Goal: Information Seeking & Learning: Learn about a topic

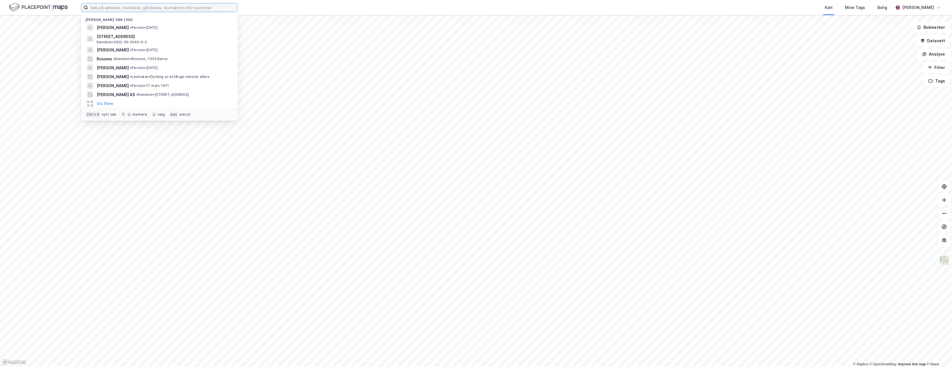
click at [173, 8] on input at bounding box center [162, 7] width 149 height 8
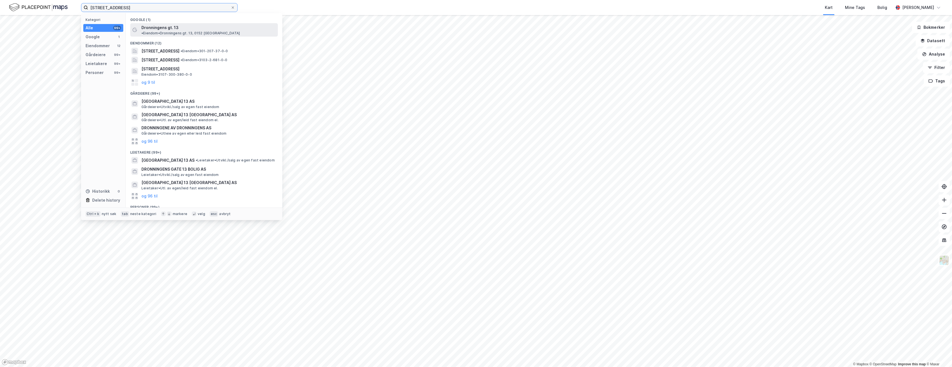
type input "[STREET_ADDRESS]"
click at [176, 29] on span "Dronningens gt. 13" at bounding box center [159, 27] width 37 height 7
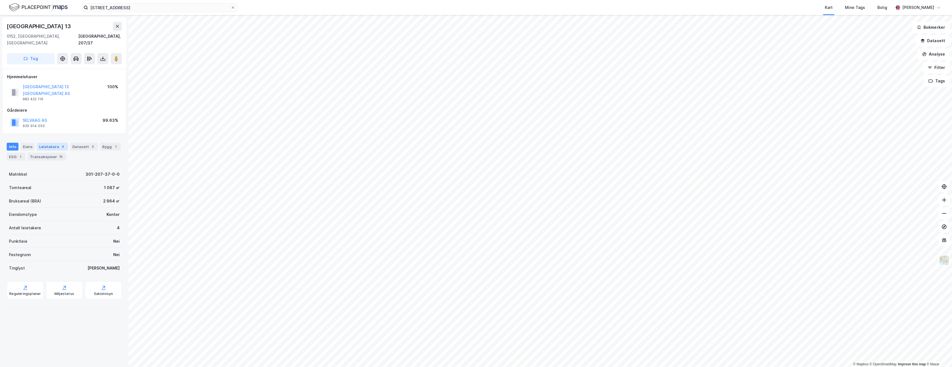
click at [46, 143] on div "Leietakere 4" at bounding box center [52, 147] width 31 height 8
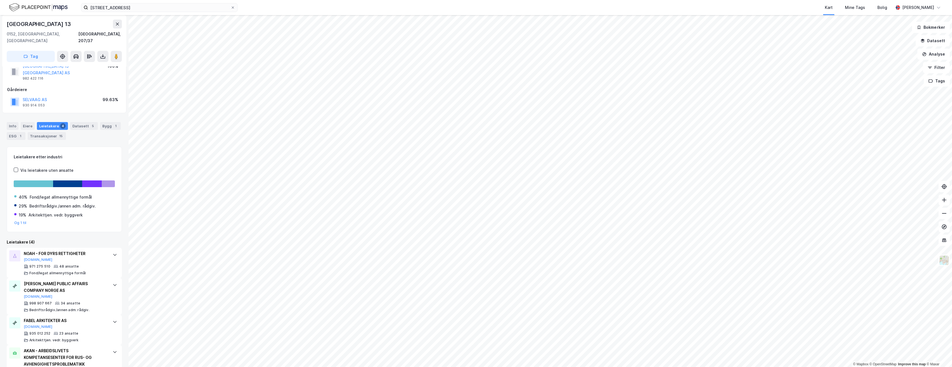
scroll to position [34, 0]
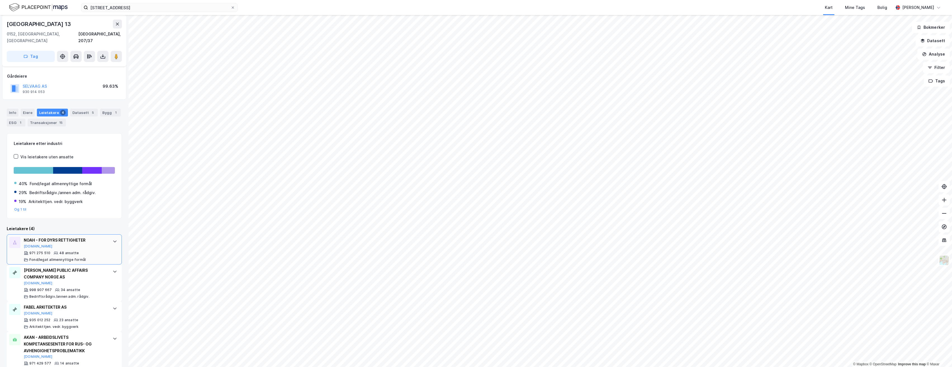
click at [56, 237] on div "NOAH - FOR DYRS RETTIGHETER" at bounding box center [65, 240] width 83 height 7
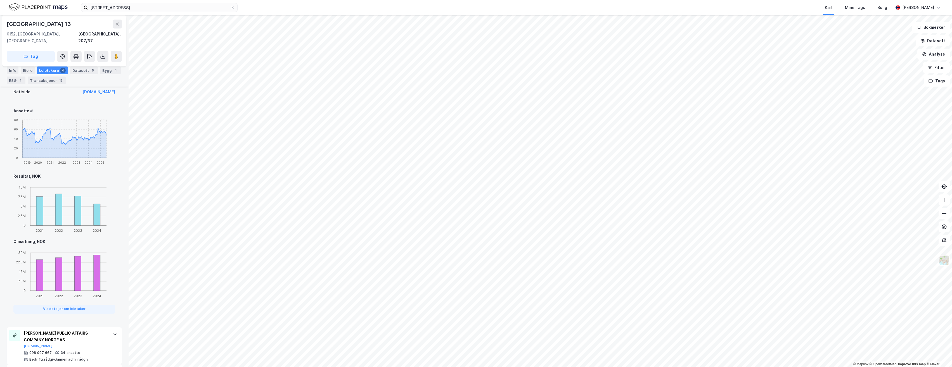
scroll to position [342, 0]
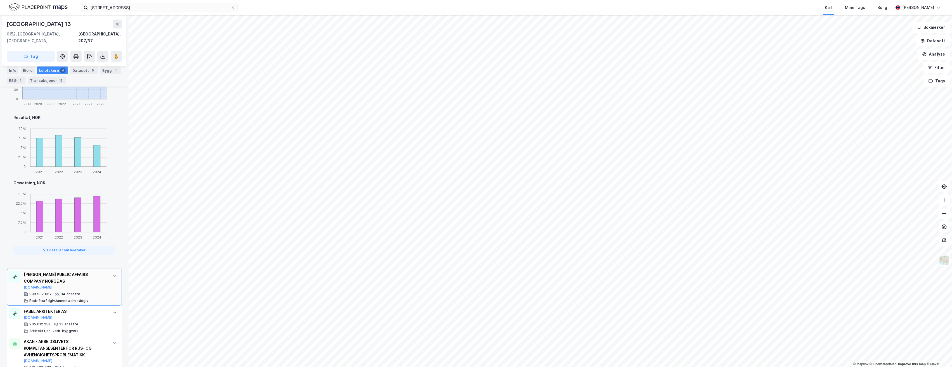
click at [110, 271] on div at bounding box center [114, 275] width 9 height 9
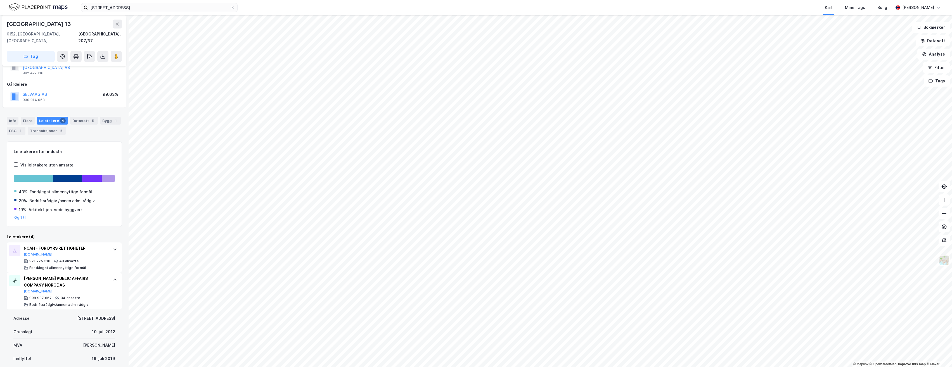
scroll to position [56, 0]
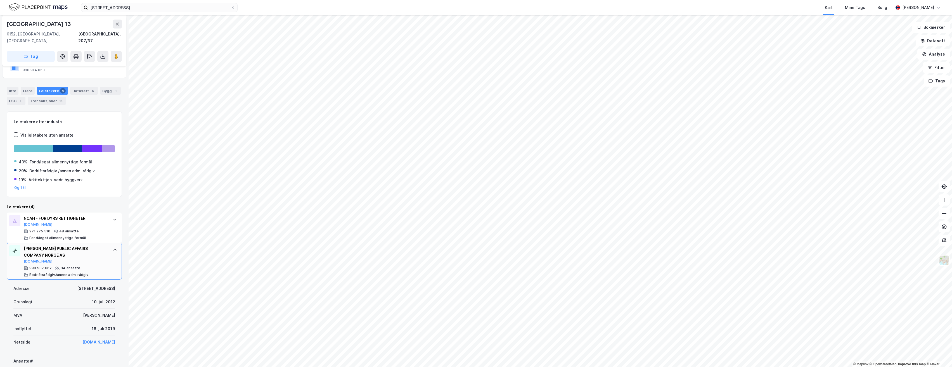
click at [52, 245] on div "[PERSON_NAME] PUBLIC AFFAIRS COMPANY NORGE AS" at bounding box center [65, 251] width 83 height 13
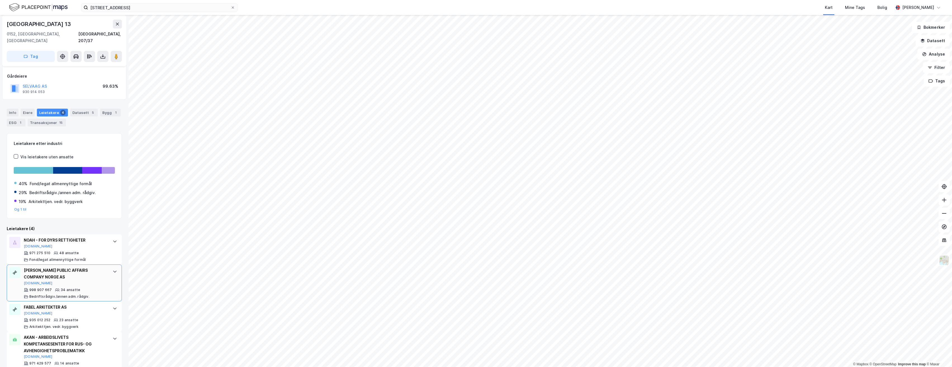
click at [51, 267] on div "[PERSON_NAME] PUBLIC AFFAIRS COMPANY NORGE AS" at bounding box center [65, 273] width 83 height 13
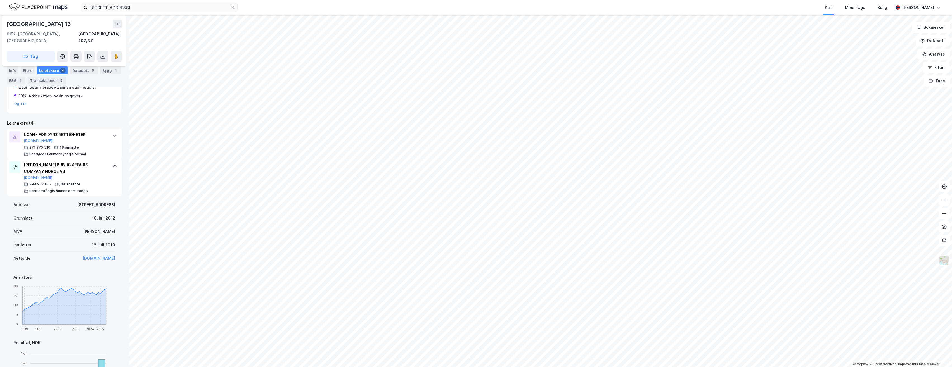
scroll to position [0, 0]
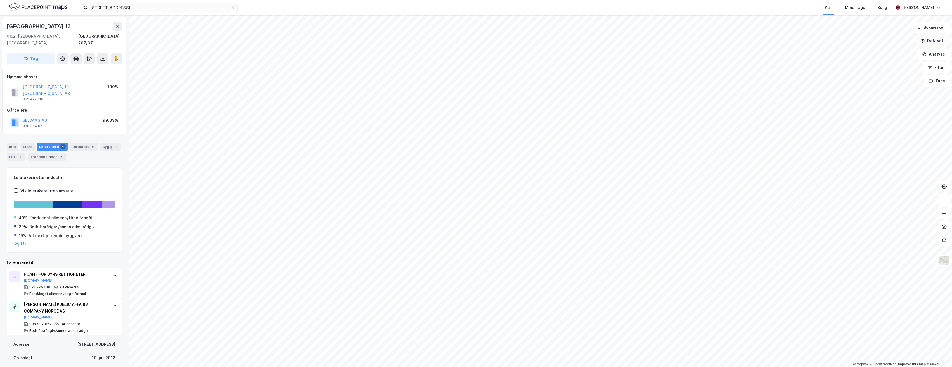
click at [947, 41] on button "Datasett" at bounding box center [933, 40] width 34 height 11
click at [938, 25] on icon at bounding box center [940, 26] width 4 height 4
click at [940, 66] on button "Filter" at bounding box center [936, 67] width 27 height 11
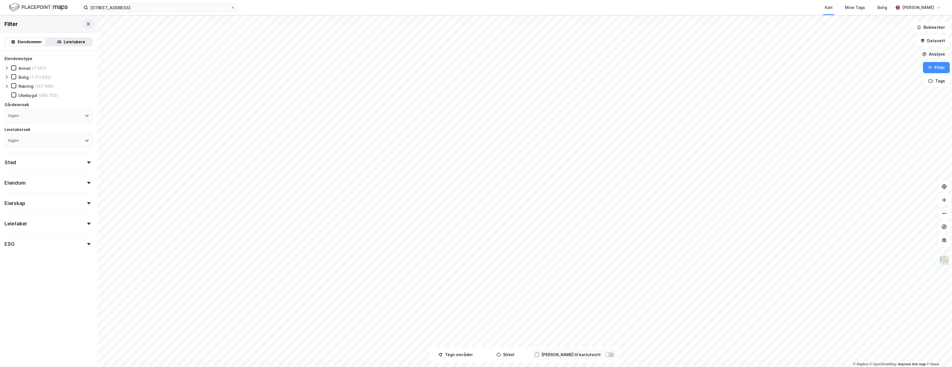
click at [935, 53] on button "Analyse" at bounding box center [933, 54] width 32 height 11
click at [878, 80] on div "Tegn sirkel" at bounding box center [881, 77] width 64 height 9
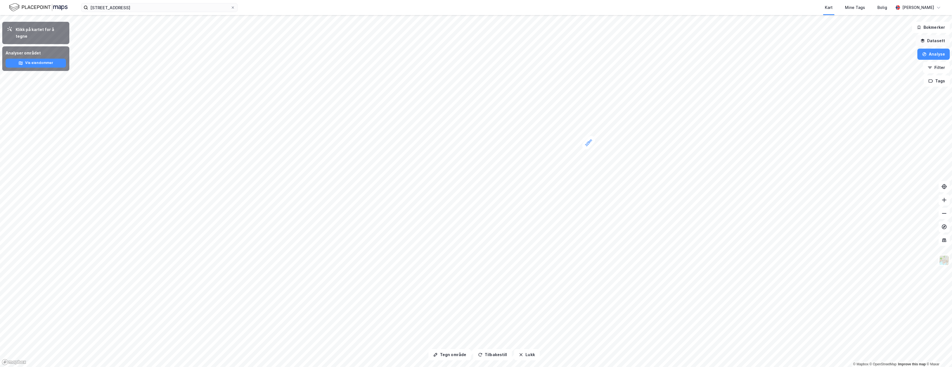
click at [932, 38] on button "Datasett" at bounding box center [933, 40] width 34 height 11
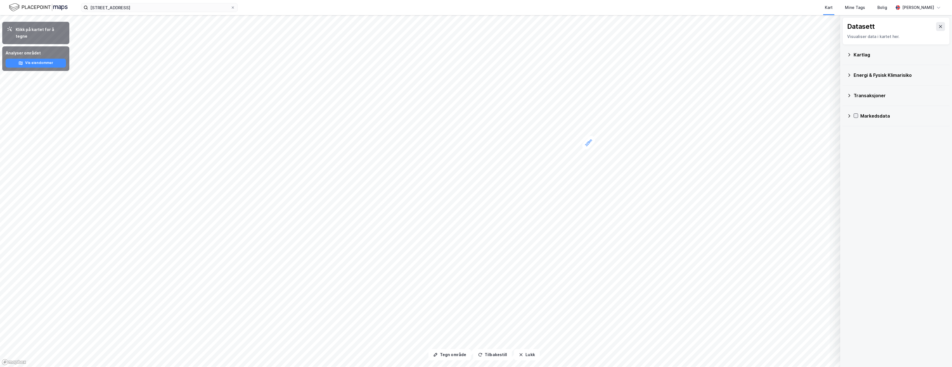
click at [856, 114] on icon at bounding box center [856, 116] width 4 height 4
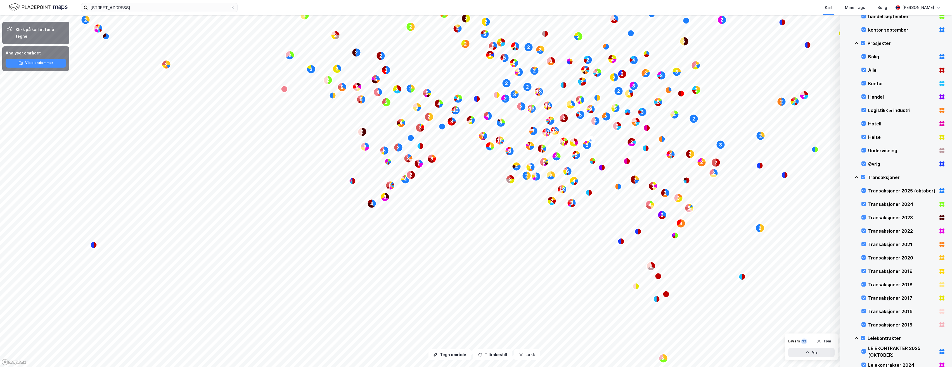
scroll to position [244, 0]
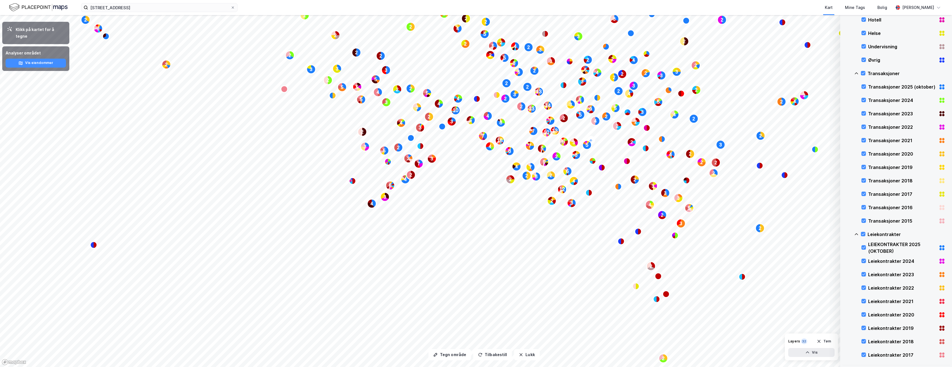
click at [886, 327] on div "Leiekontrakter 2019" at bounding box center [902, 328] width 68 height 7
click at [577, 155] on text "8" at bounding box center [576, 155] width 3 height 6
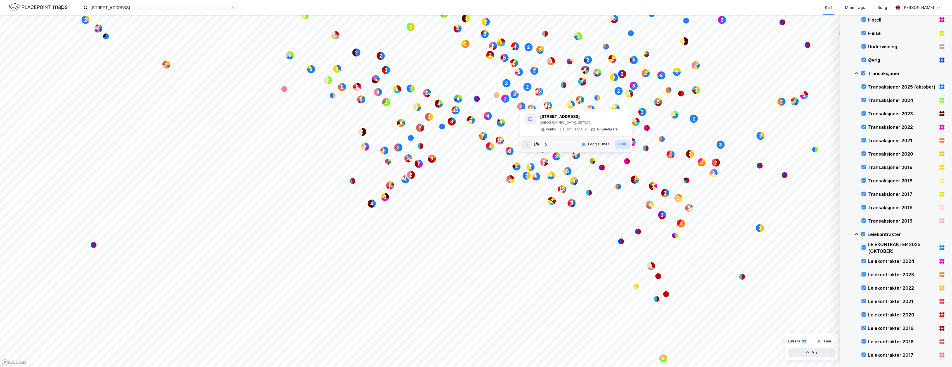
click at [624, 144] on button "Lukk" at bounding box center [622, 144] width 15 height 9
click at [573, 141] on text "3" at bounding box center [574, 142] width 3 height 5
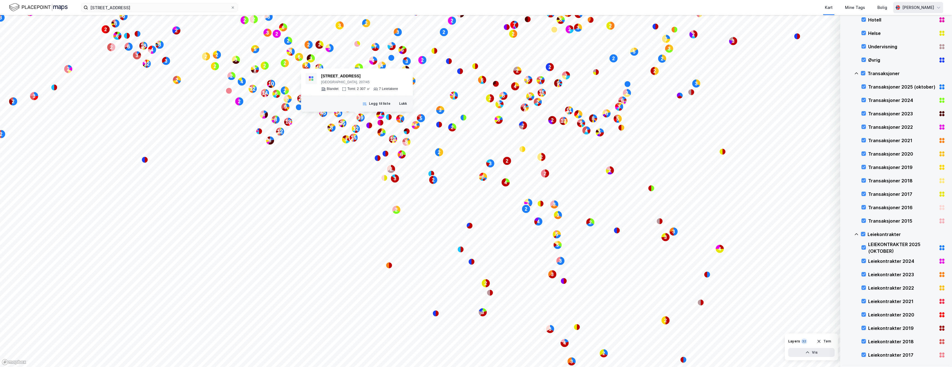
click at [927, 3] on div "[PERSON_NAME]" at bounding box center [918, 7] width 50 height 11
click at [823, 340] on button "Tøm" at bounding box center [824, 341] width 22 height 9
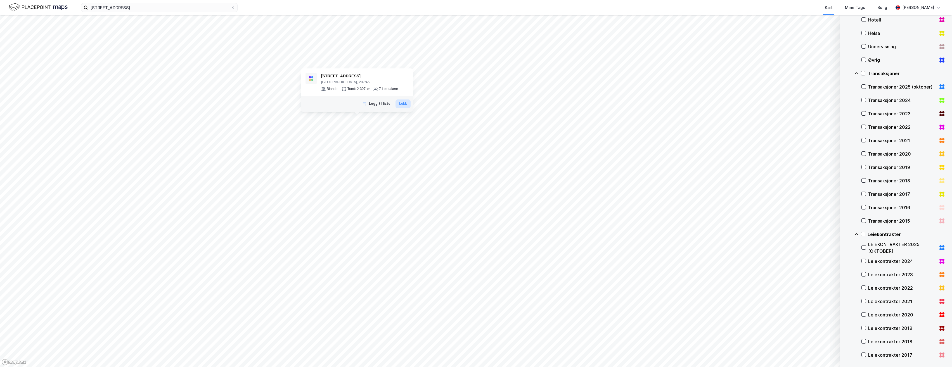
click at [408, 102] on button "Lukk" at bounding box center [402, 104] width 15 height 9
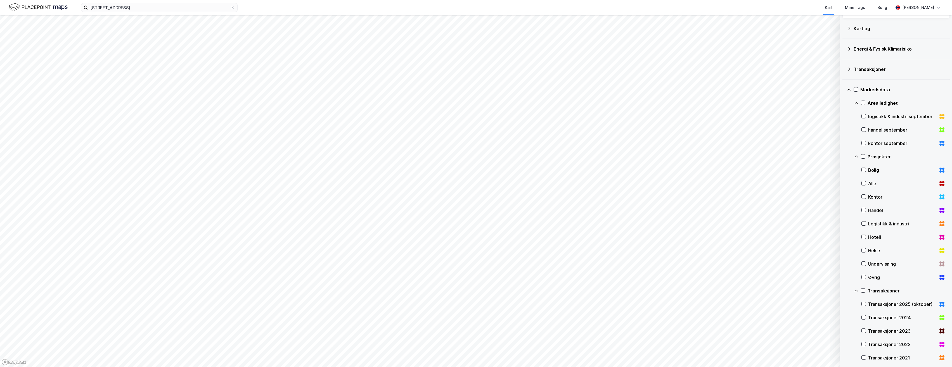
scroll to position [0, 0]
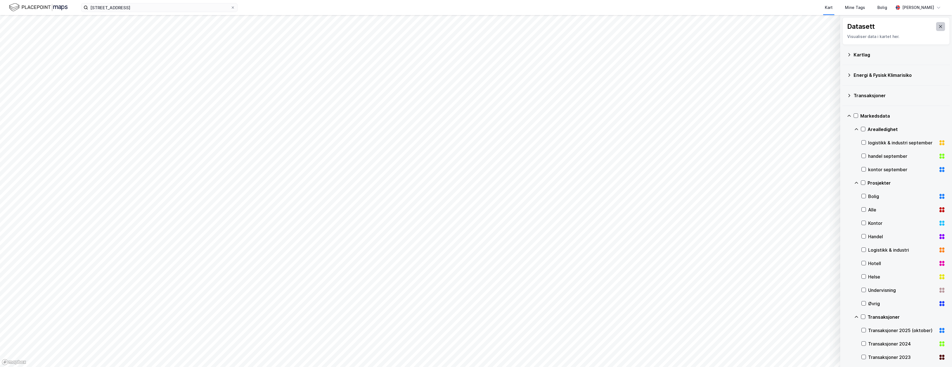
click at [938, 27] on icon at bounding box center [940, 26] width 4 height 4
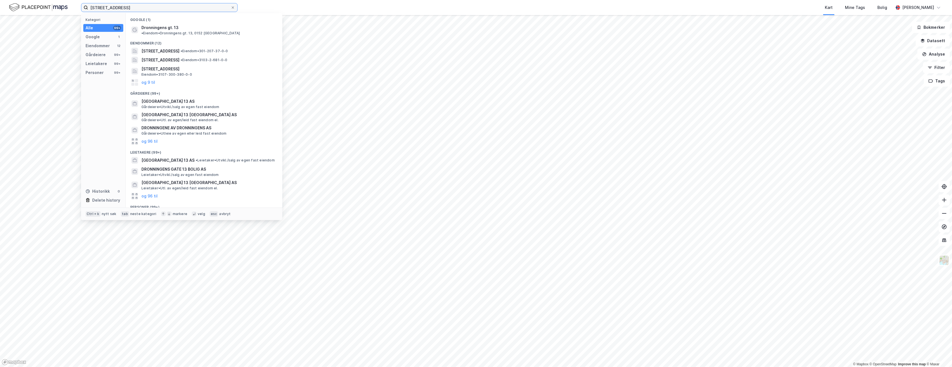
click at [169, 7] on input "[STREET_ADDRESS]" at bounding box center [159, 7] width 143 height 8
click at [99, 46] on div "Eiendommer" at bounding box center [98, 45] width 24 height 7
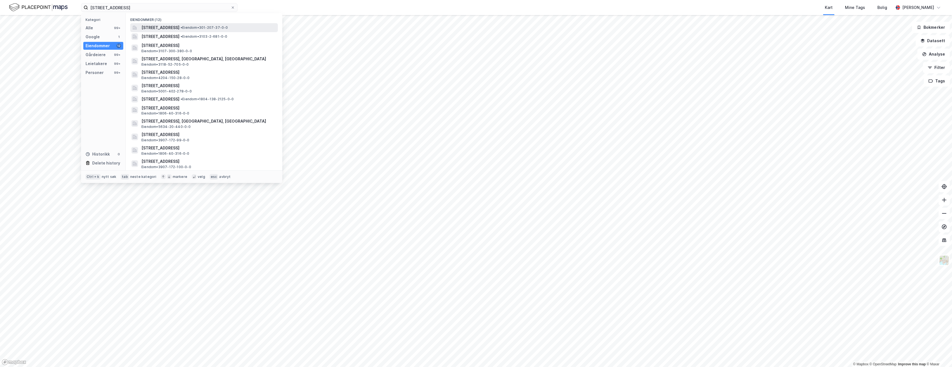
click at [163, 27] on span "[STREET_ADDRESS]" at bounding box center [160, 27] width 38 height 7
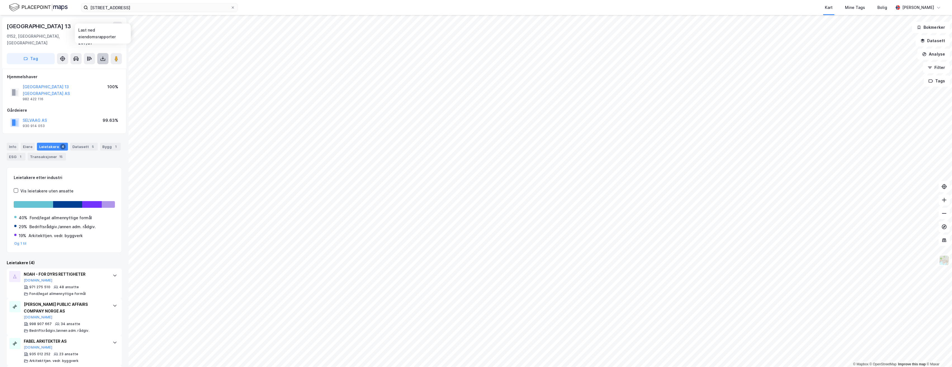
click at [102, 56] on icon at bounding box center [103, 59] width 6 height 6
click at [936, 55] on button "Analyse" at bounding box center [933, 54] width 32 height 11
click at [937, 38] on button "Datasett" at bounding box center [933, 40] width 34 height 11
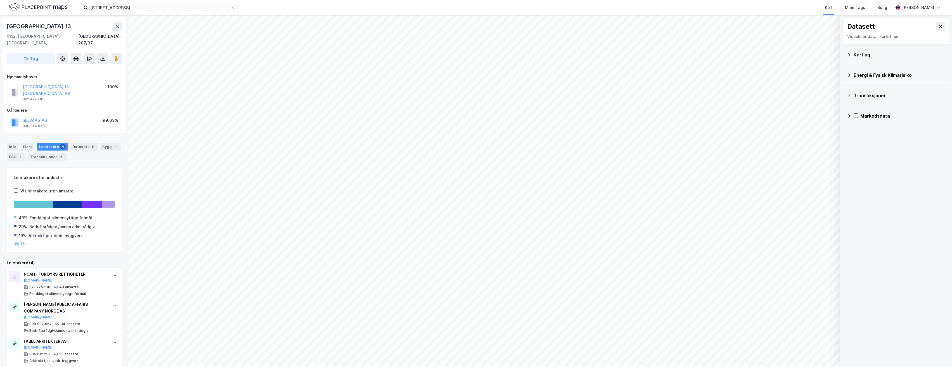
click at [847, 115] on icon at bounding box center [849, 116] width 4 height 4
click at [857, 170] on icon at bounding box center [857, 169] width 2 height 3
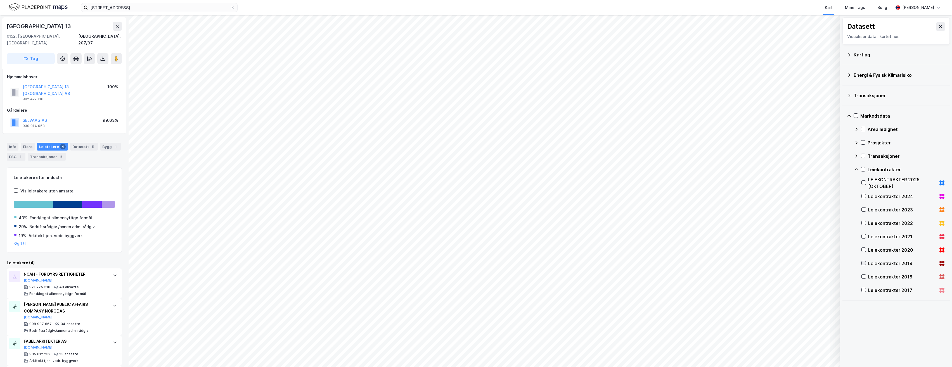
click at [864, 264] on icon at bounding box center [864, 263] width 4 height 4
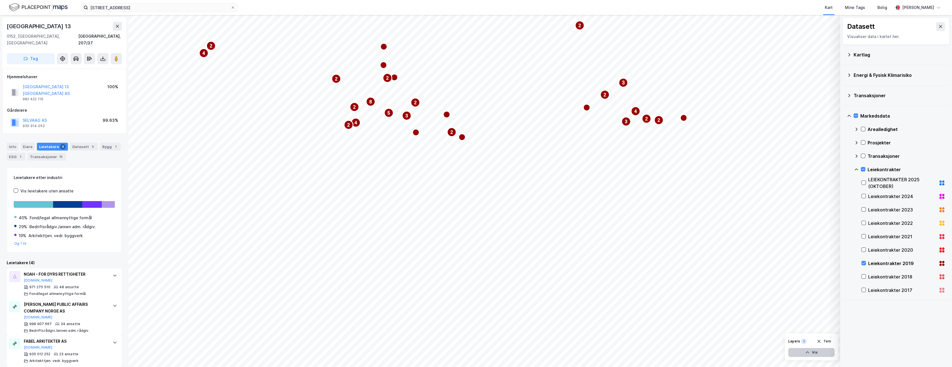
click at [806, 353] on icon "button" at bounding box center [807, 352] width 4 height 4
click at [789, 343] on div "Leiekontrakter 2019" at bounding box center [787, 342] width 35 height 4
click at [809, 341] on icon at bounding box center [809, 340] width 4 height 4
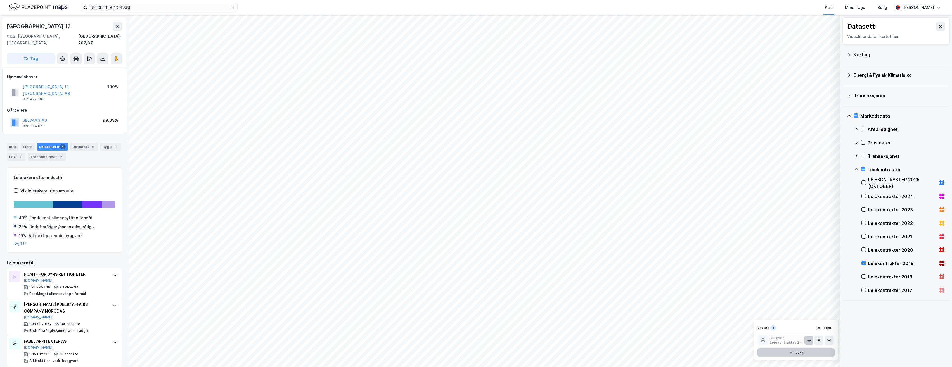
click at [809, 341] on icon at bounding box center [809, 341] width 0 height 1
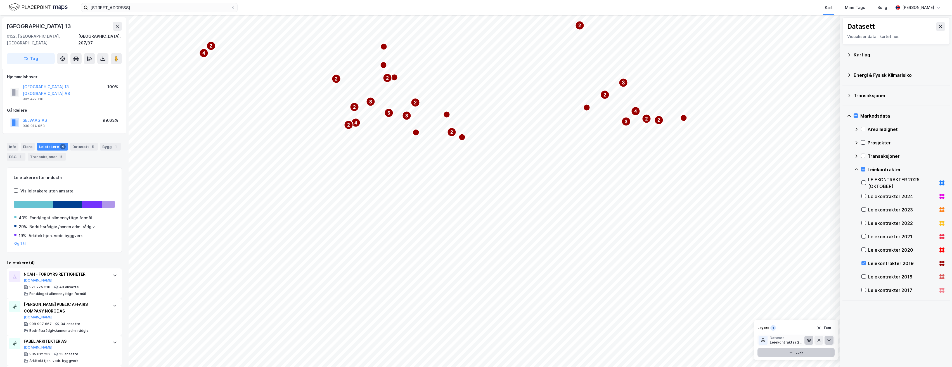
click at [828, 339] on icon at bounding box center [829, 340] width 4 height 4
click at [829, 324] on icon at bounding box center [829, 326] width 4 height 4
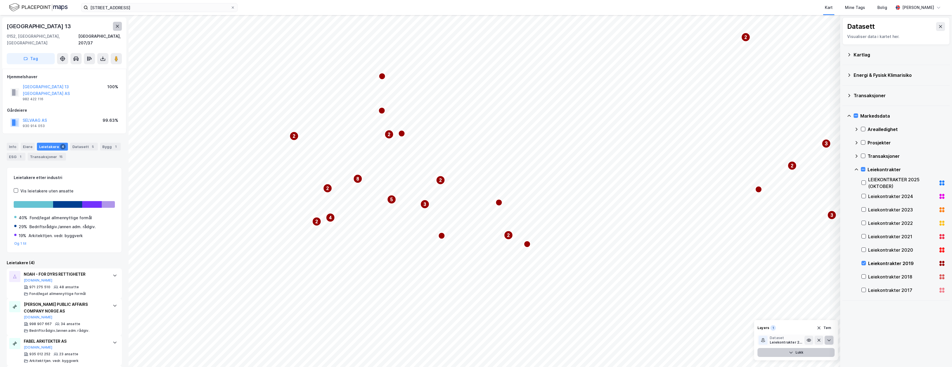
click at [116, 26] on icon at bounding box center [117, 26] width 4 height 4
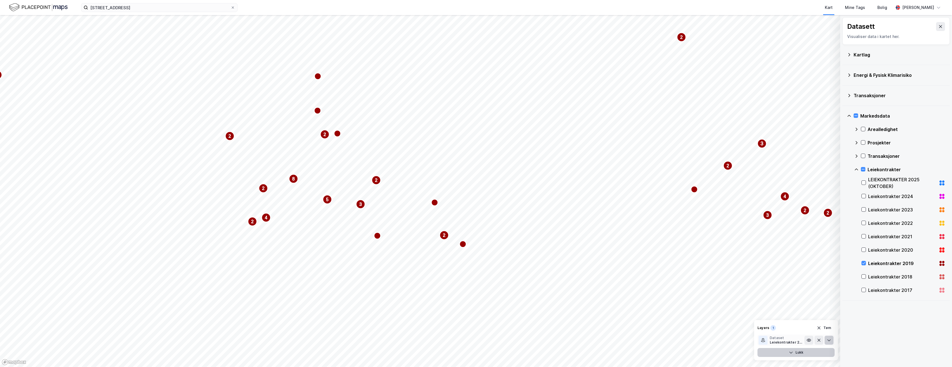
click at [847, 53] on icon at bounding box center [849, 55] width 4 height 4
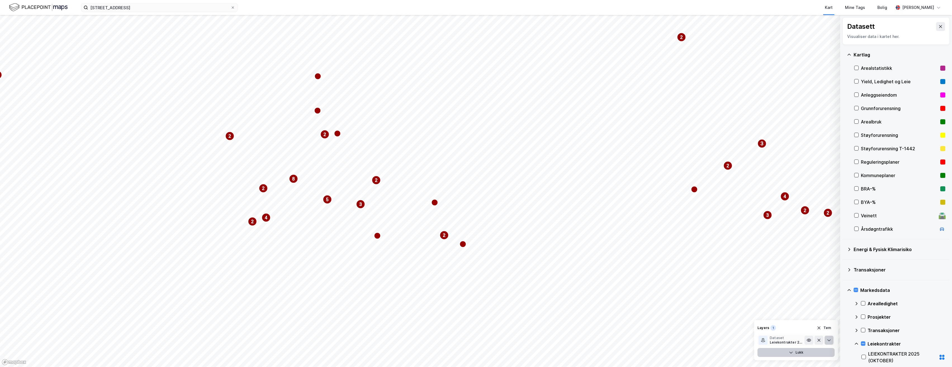
click at [848, 52] on div "Kartlag" at bounding box center [896, 54] width 98 height 13
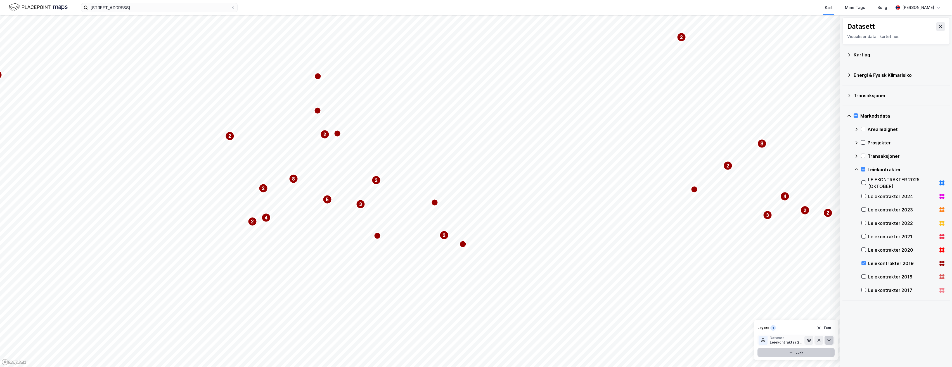
drag, startPoint x: 845, startPoint y: 67, endPoint x: 845, endPoint y: 79, distance: 11.5
click at [845, 79] on div "Energi & Fysisk Klimarisiko" at bounding box center [895, 75] width 107 height 20
click at [938, 26] on icon at bounding box center [940, 26] width 4 height 4
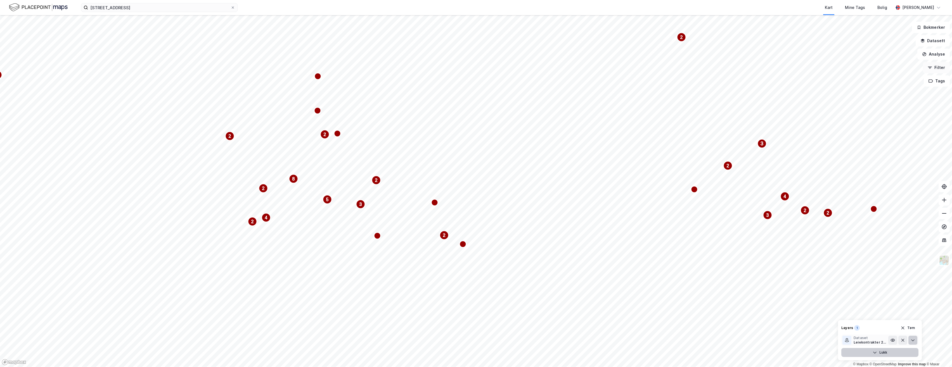
click at [939, 69] on button "Filter" at bounding box center [936, 67] width 27 height 11
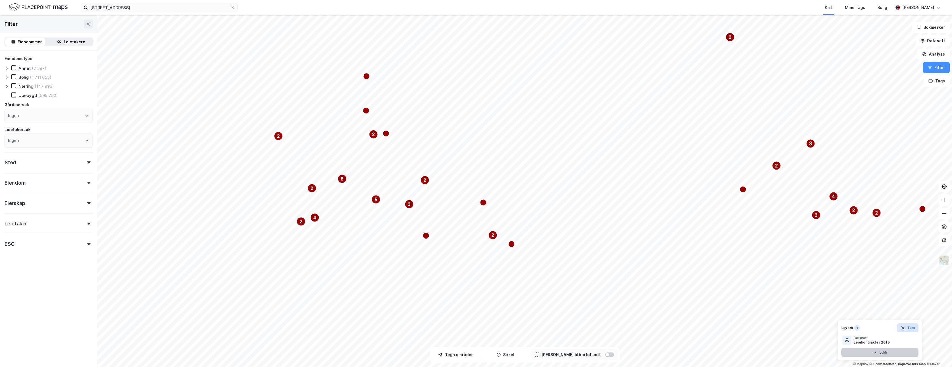
click at [907, 326] on button "Tøm" at bounding box center [908, 328] width 22 height 9
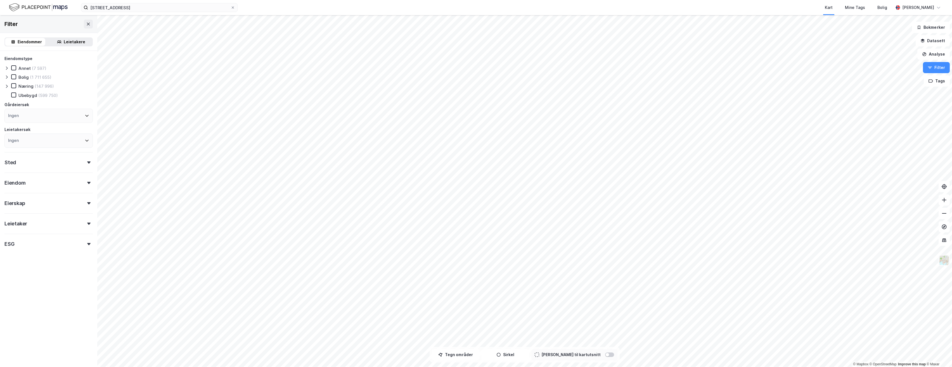
click at [944, 258] on img at bounding box center [944, 260] width 11 height 11
click at [936, 26] on button "Bokmerker" at bounding box center [931, 27] width 38 height 11
click at [937, 38] on button "Datasett" at bounding box center [933, 40] width 34 height 11
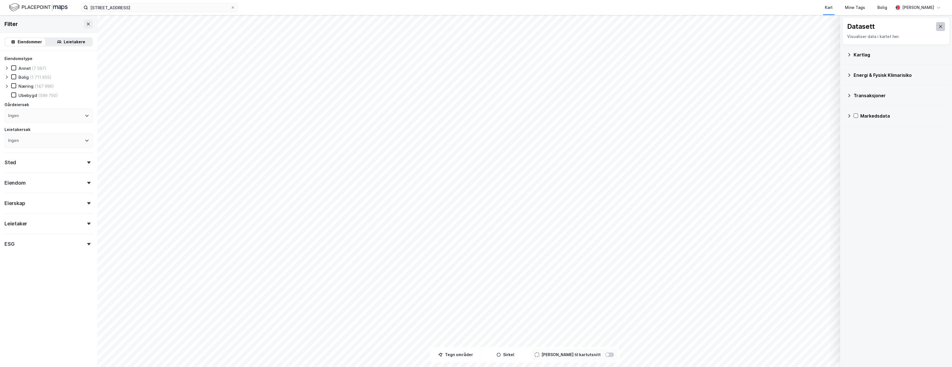
click at [939, 27] on icon at bounding box center [940, 26] width 3 height 3
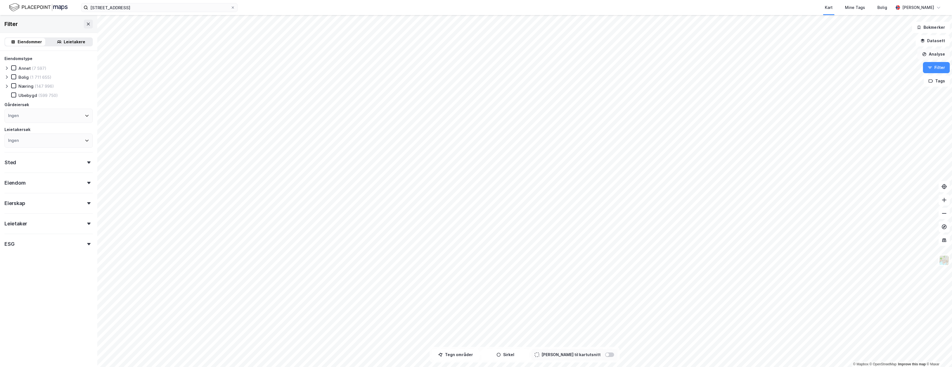
click at [933, 53] on button "Analyse" at bounding box center [933, 54] width 32 height 11
click at [936, 65] on button "Filter" at bounding box center [936, 67] width 27 height 11
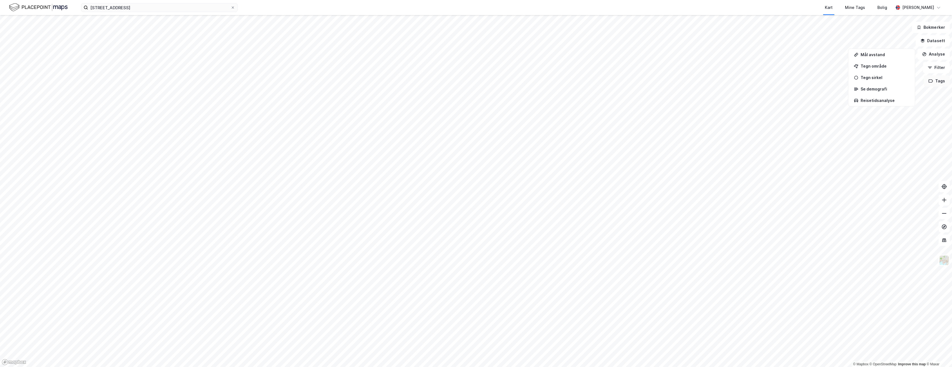
click at [936, 80] on button "Tags" at bounding box center [937, 80] width 26 height 11
click at [915, 84] on icon at bounding box center [912, 84] width 4 height 4
click at [52, 4] on img at bounding box center [38, 8] width 59 height 10
click at [831, 6] on div "Kart" at bounding box center [829, 7] width 8 height 7
click at [919, 8] on div "[PERSON_NAME]" at bounding box center [918, 7] width 32 height 7
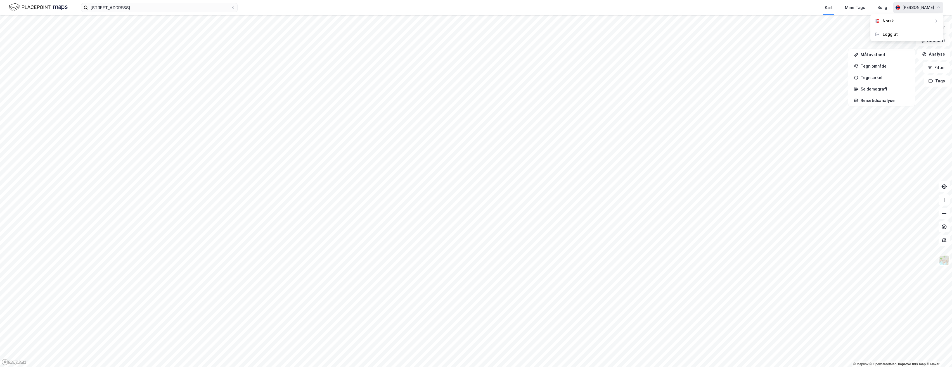
click at [919, 8] on div "[PERSON_NAME]" at bounding box center [918, 7] width 32 height 7
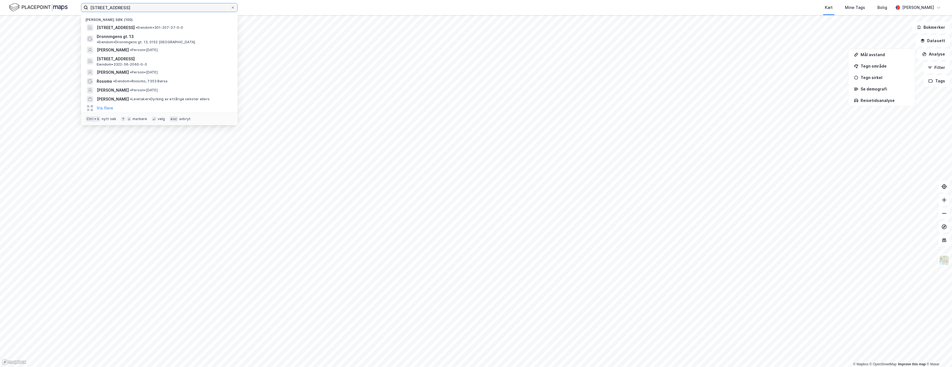
click at [149, 11] on input "[STREET_ADDRESS]" at bounding box center [159, 7] width 143 height 8
click at [135, 29] on span "[STREET_ADDRESS]" at bounding box center [116, 27] width 38 height 7
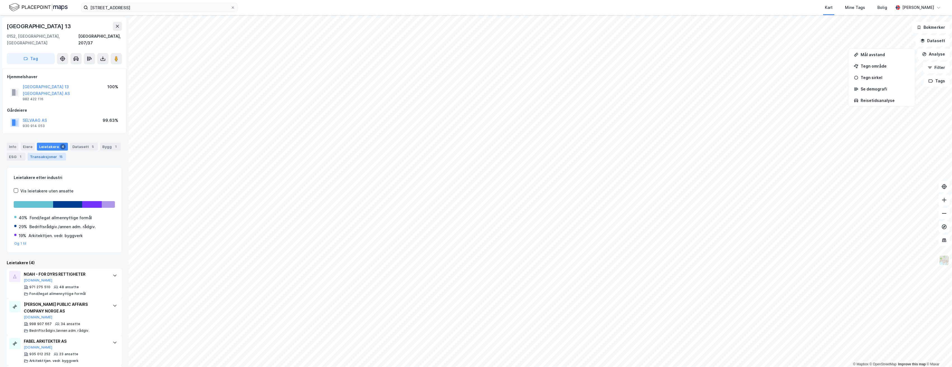
click at [42, 153] on div "Transaksjoner 15" at bounding box center [47, 157] width 38 height 8
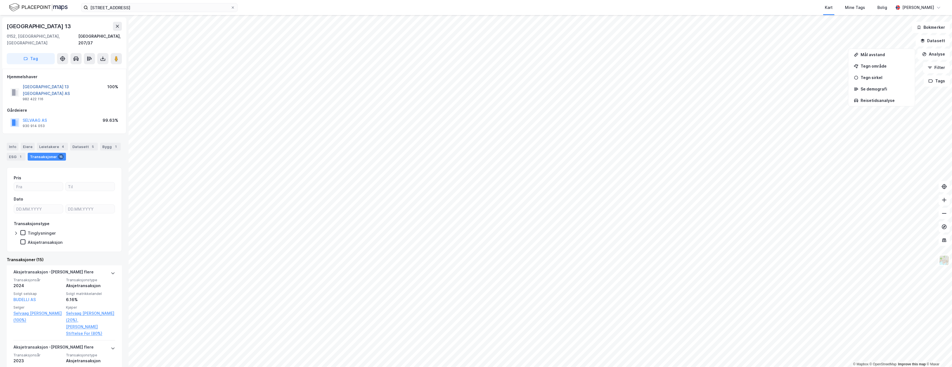
click at [0, 0] on button "[GEOGRAPHIC_DATA] 13 [GEOGRAPHIC_DATA] AS" at bounding box center [0, 0] width 0 height 0
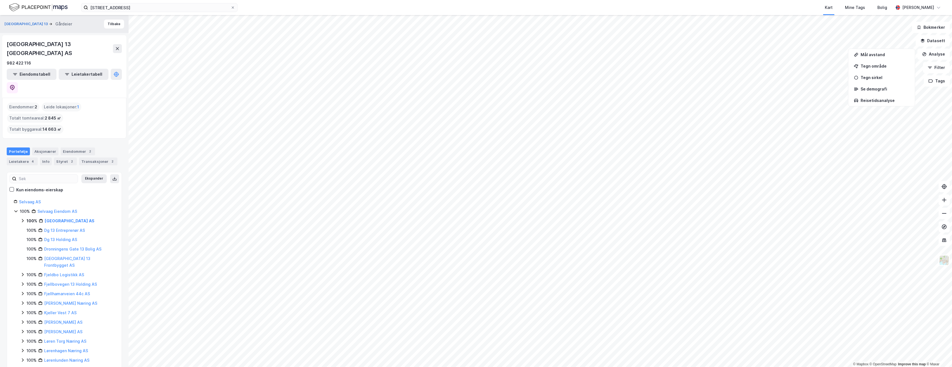
click at [34, 4] on img at bounding box center [38, 8] width 59 height 10
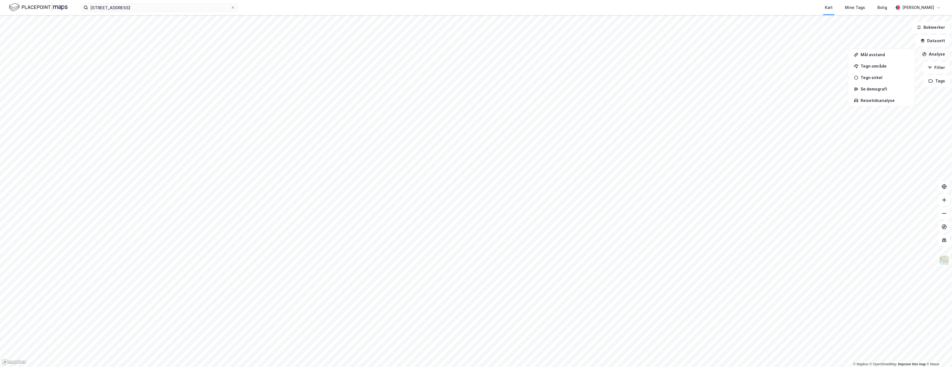
click at [937, 53] on button "Analyse" at bounding box center [933, 54] width 32 height 11
click at [945, 214] on icon at bounding box center [944, 213] width 4 height 1
click at [936, 39] on button "Datasett" at bounding box center [933, 40] width 34 height 11
click at [848, 93] on icon at bounding box center [849, 95] width 4 height 4
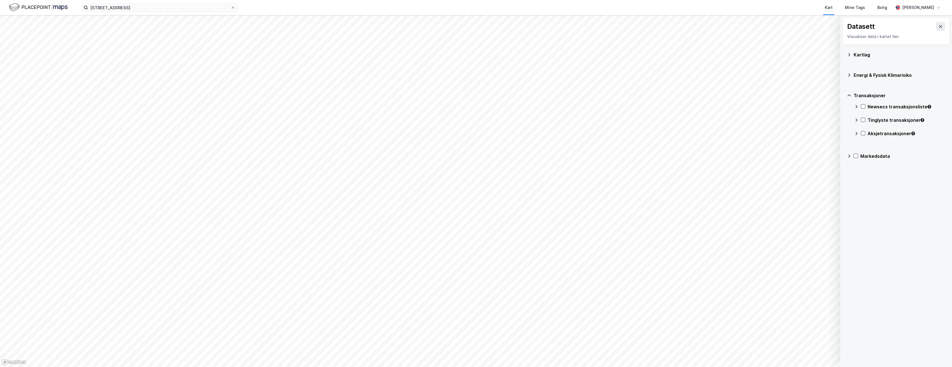
click at [848, 93] on icon at bounding box center [849, 95] width 4 height 4
click at [849, 115] on icon at bounding box center [849, 116] width 4 height 4
click at [862, 168] on icon at bounding box center [863, 169] width 4 height 4
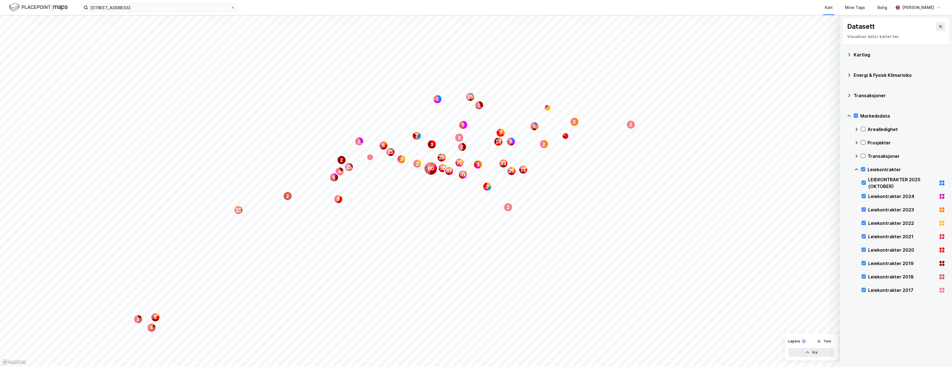
click at [939, 180] on icon at bounding box center [942, 183] width 7 height 7
click at [818, 352] on button "Vis" at bounding box center [811, 352] width 46 height 9
click at [808, 313] on icon at bounding box center [808, 313] width 1 height 1
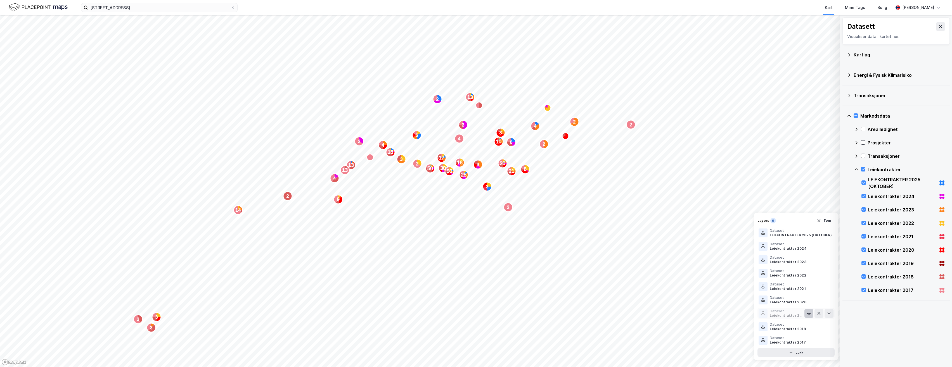
click at [808, 313] on icon at bounding box center [809, 313] width 4 height 4
click at [830, 311] on button at bounding box center [829, 313] width 9 height 9
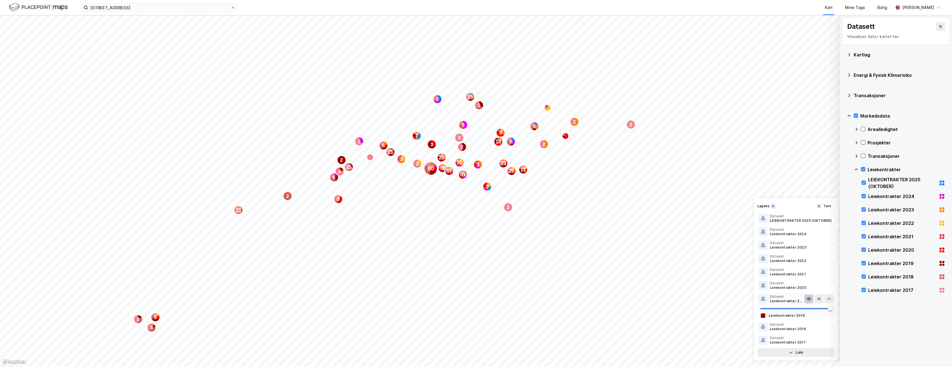
click at [765, 316] on rect at bounding box center [763, 316] width 4 height 4
click at [462, 175] on text "31" at bounding box center [463, 175] width 6 height 6
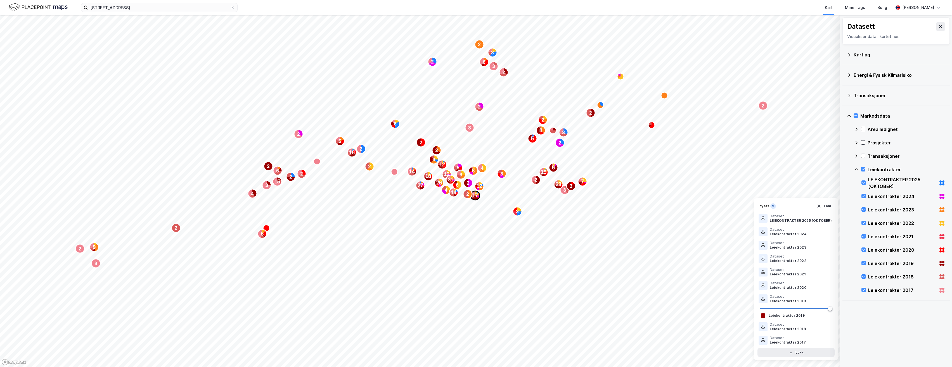
click at [477, 195] on text "17" at bounding box center [475, 196] width 6 height 6
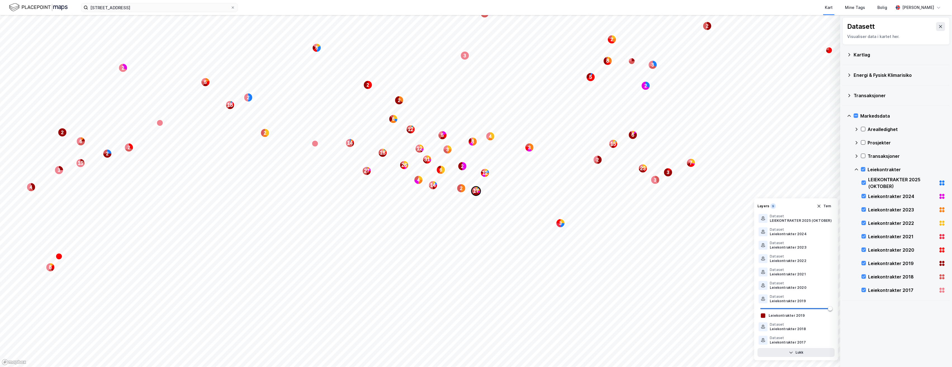
click at [476, 190] on text "17" at bounding box center [476, 191] width 6 height 6
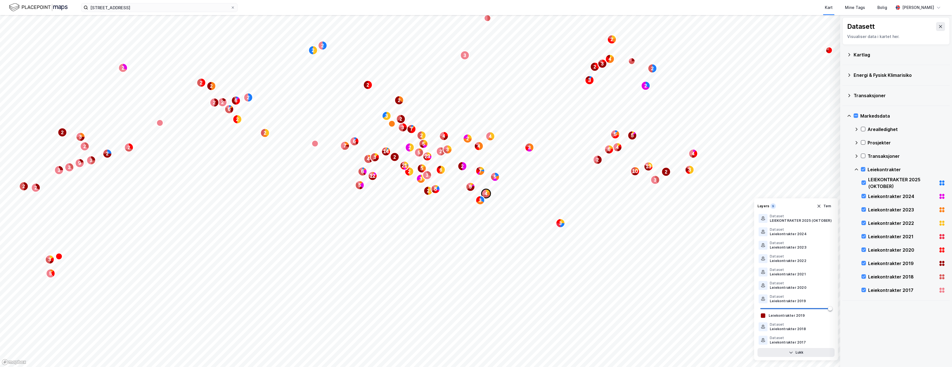
click at [488, 195] on icon "Map marker" at bounding box center [488, 193] width 4 height 4
click at [820, 205] on icon "button" at bounding box center [818, 206] width 3 height 3
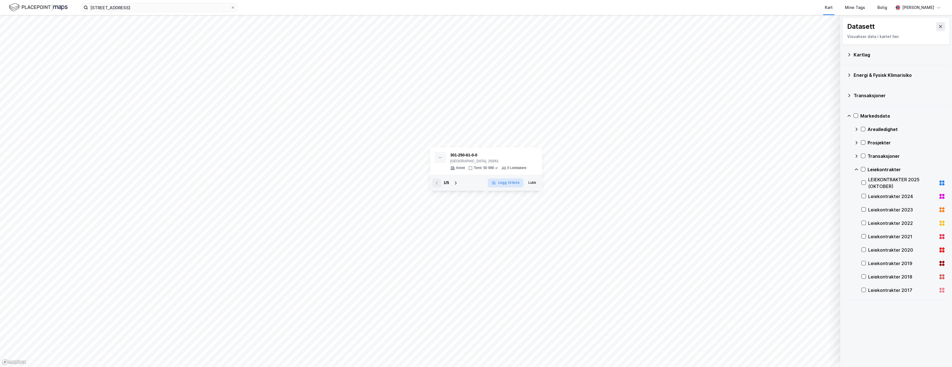
click at [496, 182] on icon "button" at bounding box center [493, 183] width 4 height 4
click at [496, 182] on button "Fjern fra liste" at bounding box center [504, 183] width 37 height 9
